Goal: Task Accomplishment & Management: Complete application form

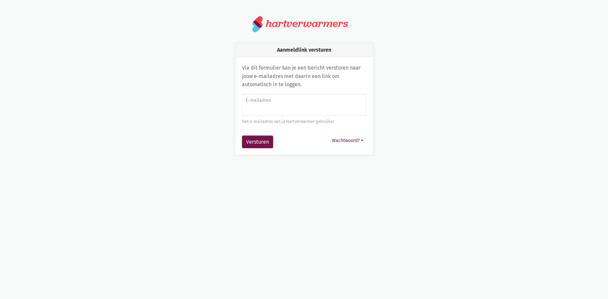
click at [310, 102] on label "E-mailadres" at bounding box center [304, 100] width 116 height 7
click at [310, 102] on input "E-mailadres" at bounding box center [304, 105] width 124 height 22
click at [242, 135] on button "Versturen" at bounding box center [257, 141] width 31 height 13
click at [464, 83] on div "Aanmeldlink versturen Via dit formulier kan je een bericht versturen naar jouw …" at bounding box center [304, 99] width 370 height 112
click at [310, 109] on input "fba" at bounding box center [304, 105] width 124 height 22
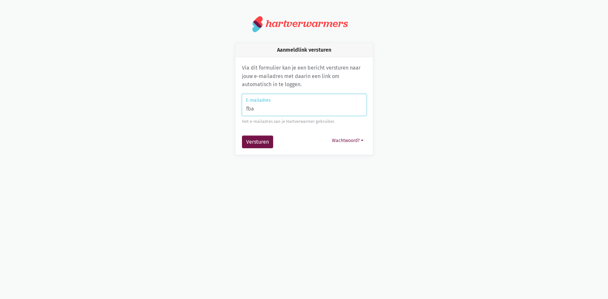
type input "[EMAIL_ADDRESS][DOMAIN_NAME]"
click at [401, 105] on div "Aanmeldlink versturen Via dit formulier kan je een bericht versturen naar jouw …" at bounding box center [304, 99] width 370 height 112
click at [261, 137] on button "Versturen" at bounding box center [257, 141] width 31 height 13
type input "[EMAIL_ADDRESS][DOMAIN_NAME]"
click at [245, 136] on button "Versturen" at bounding box center [257, 141] width 31 height 13
